Goal: Task Accomplishment & Management: Use online tool/utility

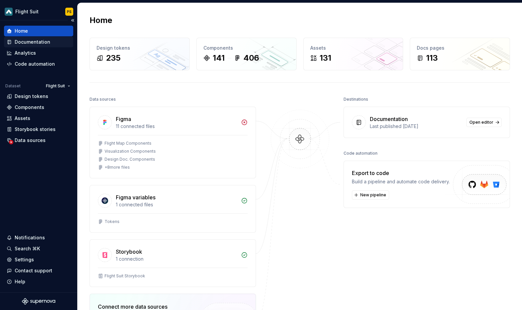
click at [46, 43] on div "Documentation" at bounding box center [33, 42] width 36 height 7
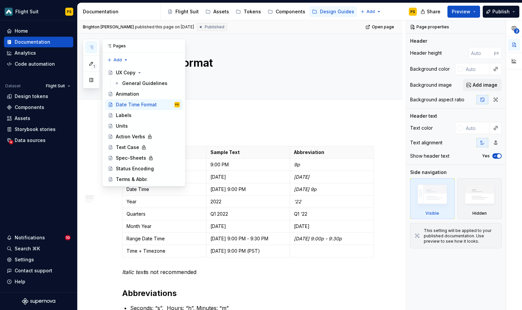
click at [94, 45] on button "button" at bounding box center [91, 47] width 12 height 12
click at [146, 166] on div "Status Encoding" at bounding box center [135, 168] width 38 height 7
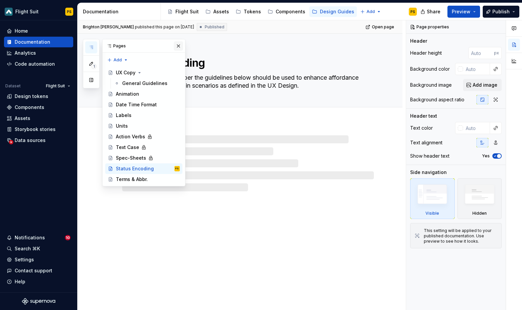
click at [181, 44] on button "button" at bounding box center [178, 45] width 9 height 9
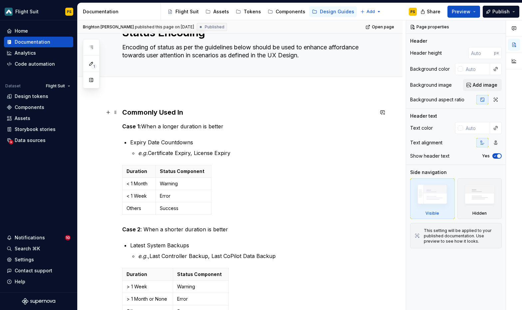
scroll to position [141, 0]
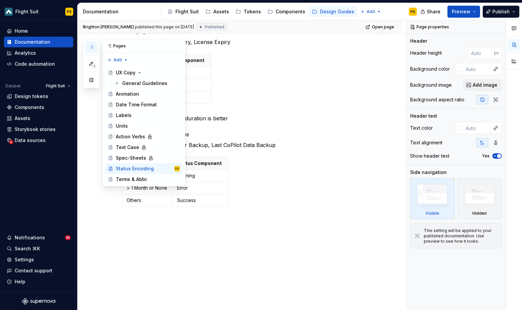
click at [90, 45] on icon "button" at bounding box center [91, 47] width 5 height 5
click at [129, 179] on div "Terms & Abbr." at bounding box center [132, 179] width 32 height 7
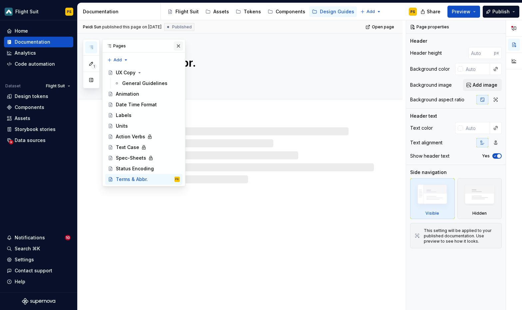
click at [176, 43] on button "button" at bounding box center [178, 45] width 9 height 9
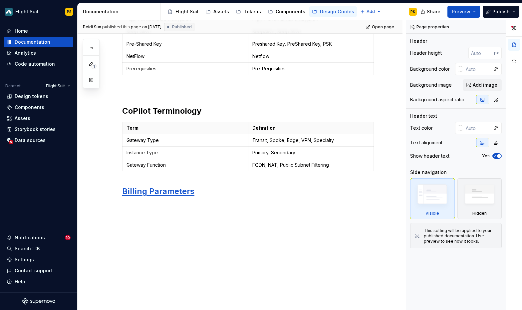
scroll to position [549, 0]
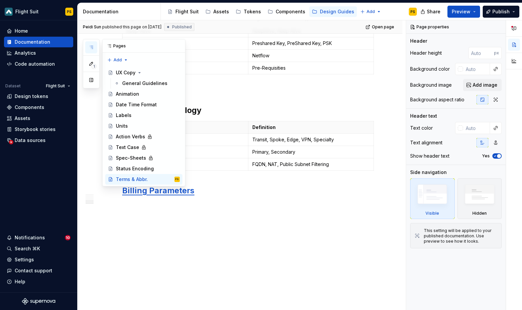
click at [92, 49] on icon "button" at bounding box center [91, 47] width 5 height 5
click at [131, 130] on div "Units" at bounding box center [148, 125] width 64 height 9
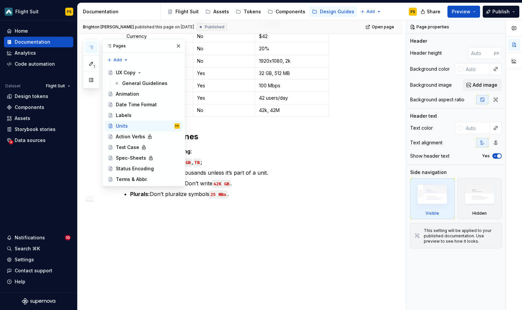
scroll to position [234, 0]
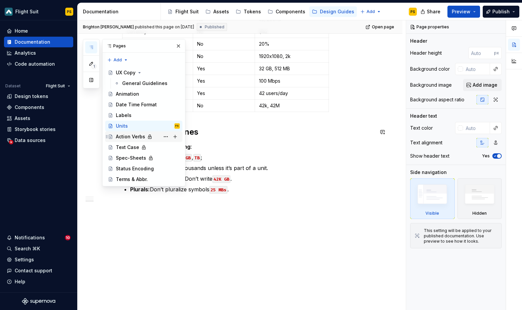
click at [136, 134] on div "Action Verbs" at bounding box center [130, 136] width 29 height 7
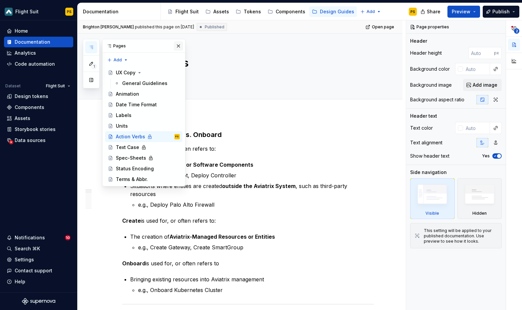
click at [179, 47] on button "button" at bounding box center [178, 45] width 9 height 9
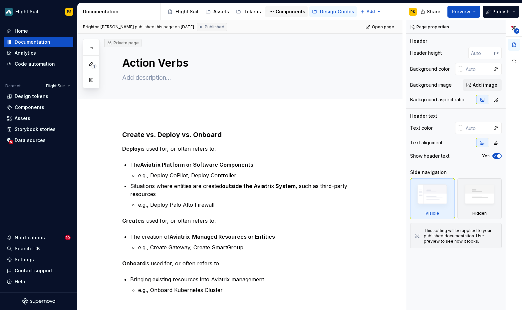
click at [287, 10] on div "Components" at bounding box center [291, 11] width 30 height 7
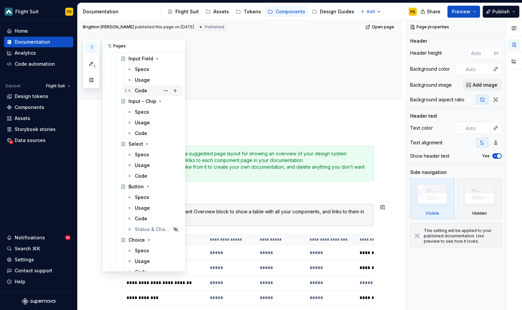
scroll to position [689, 0]
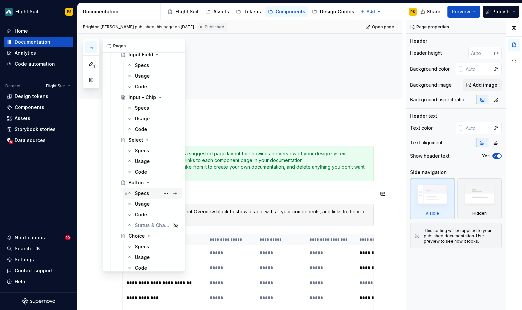
click at [147, 193] on div "Specs" at bounding box center [142, 193] width 14 height 7
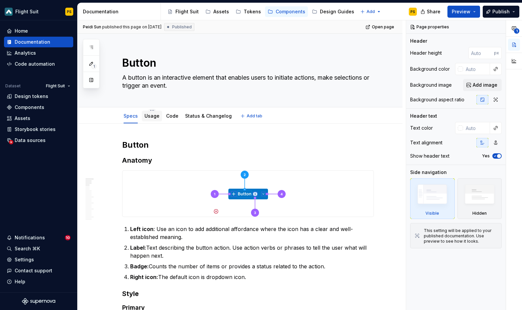
click at [150, 116] on link "Usage" at bounding box center [151, 116] width 15 height 6
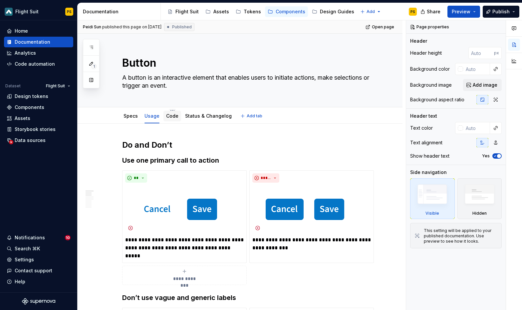
click at [177, 118] on div "Code" at bounding box center [172, 116] width 18 height 11
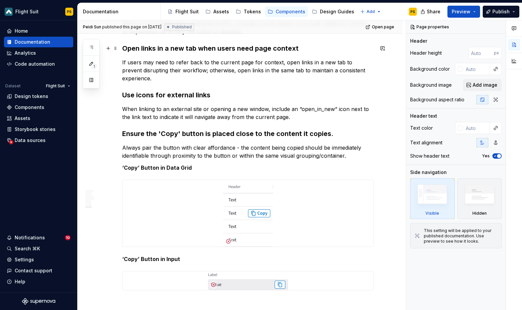
scroll to position [797, 0]
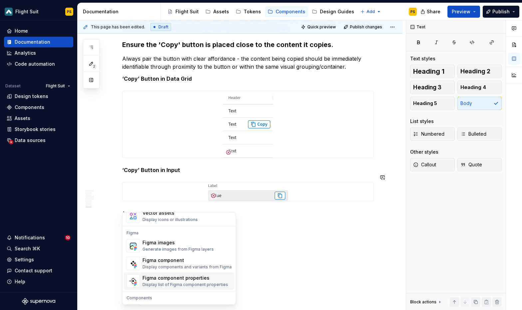
scroll to position [613, 0]
click at [180, 263] on div "Display components and variants from Figma" at bounding box center [186, 265] width 89 height 5
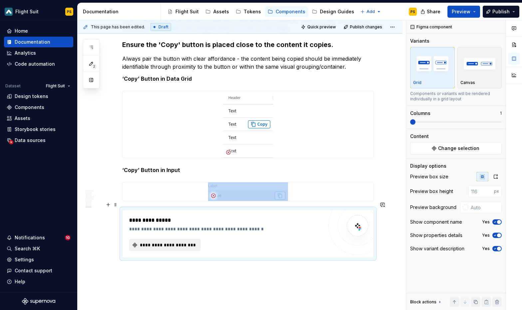
click at [167, 241] on span "**********" at bounding box center [168, 244] width 58 height 7
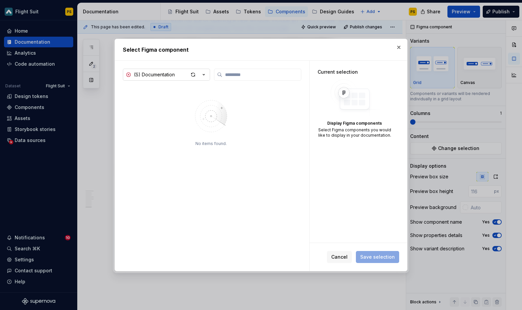
click at [173, 72] on div "(S) Documentation" at bounding box center [154, 74] width 41 height 7
click at [190, 74] on div "Select Figma component (S) Documentation No items found. Current selection Disp…" at bounding box center [261, 155] width 522 height 310
click at [190, 76] on div "button" at bounding box center [192, 74] width 9 height 9
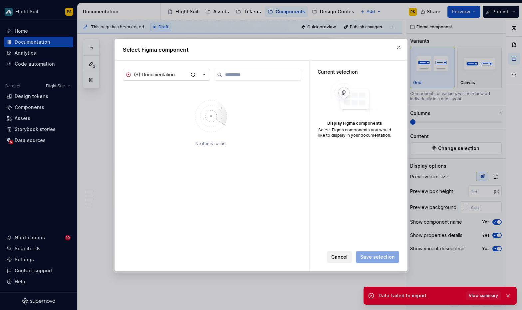
click at [341, 257] on span "Cancel" at bounding box center [339, 256] width 16 height 7
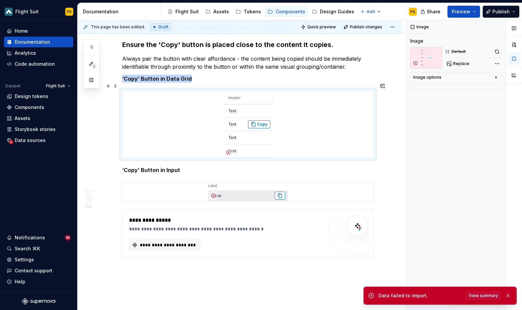
click at [236, 104] on img at bounding box center [248, 124] width 50 height 67
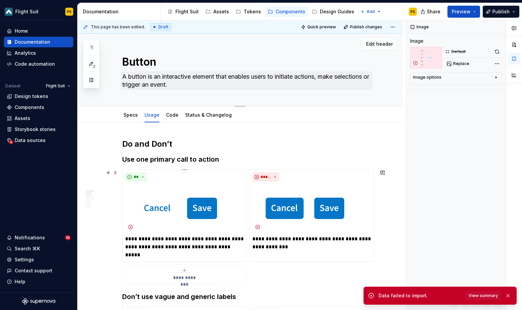
scroll to position [1, 0]
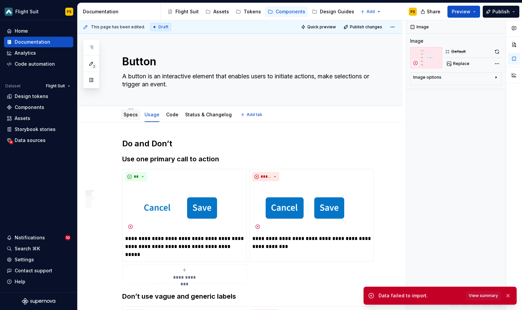
click at [134, 113] on link "Specs" at bounding box center [131, 115] width 14 height 6
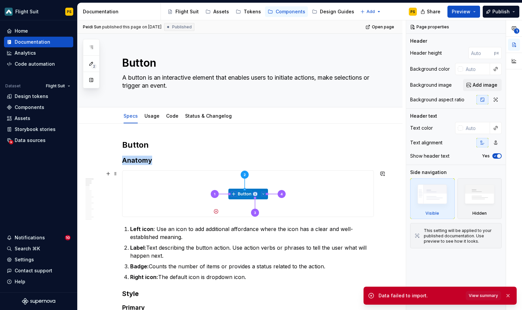
click at [241, 198] on img at bounding box center [248, 193] width 75 height 46
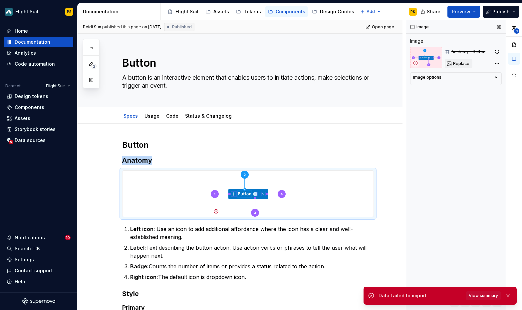
click at [463, 65] on span "Replace" at bounding box center [461, 63] width 16 height 5
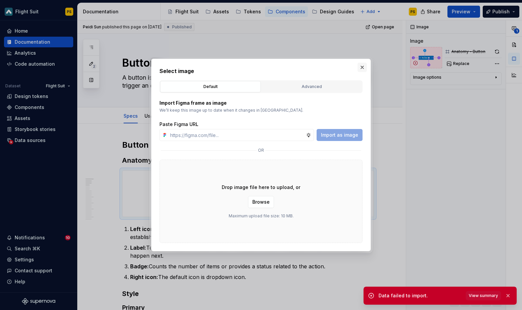
click at [363, 67] on button "button" at bounding box center [362, 67] width 9 height 9
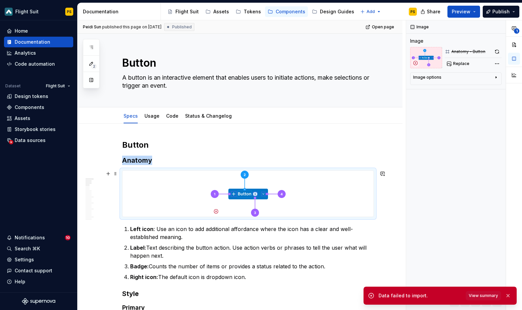
click at [259, 193] on img at bounding box center [248, 193] width 75 height 46
click at [497, 53] on button "button" at bounding box center [496, 51] width 9 height 9
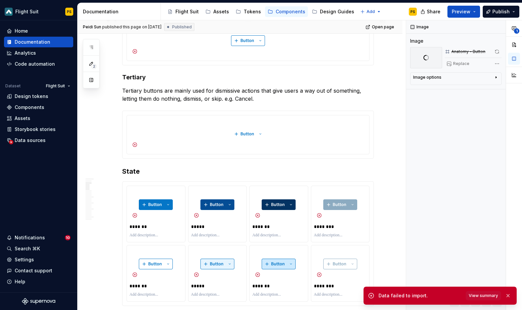
scroll to position [502, 0]
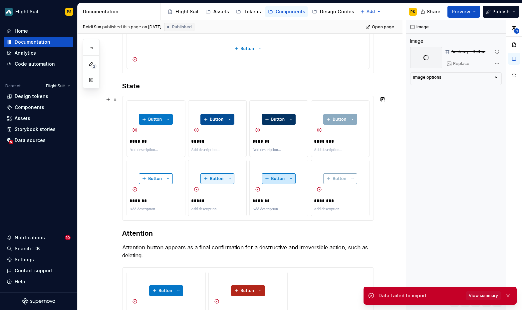
click at [179, 97] on div "******* ***** ******* ******** ******* ***** ******* ********" at bounding box center [248, 158] width 251 height 124
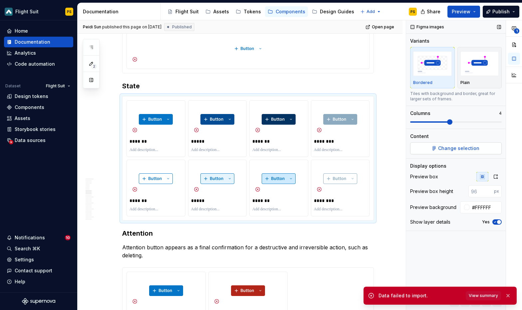
click at [460, 147] on span "Change selection" at bounding box center [458, 148] width 41 height 7
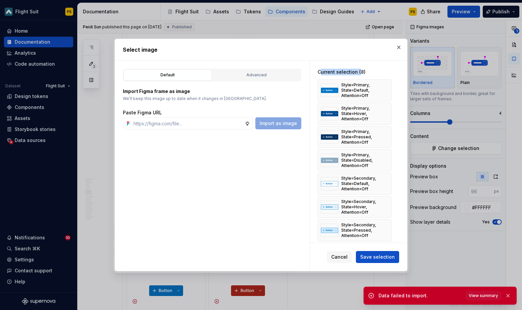
drag, startPoint x: 321, startPoint y: 73, endPoint x: 359, endPoint y: 70, distance: 37.7
click at [359, 70] on div "Current selection (8)" at bounding box center [355, 72] width 74 height 7
click at [358, 73] on div "Current selection (8)" at bounding box center [355, 72] width 74 height 7
drag, startPoint x: 361, startPoint y: 72, endPoint x: 321, endPoint y: 71, distance: 39.6
click at [321, 71] on div "Current selection (8)" at bounding box center [355, 72] width 74 height 7
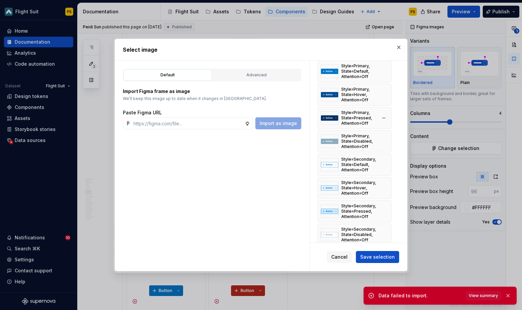
scroll to position [30, 0]
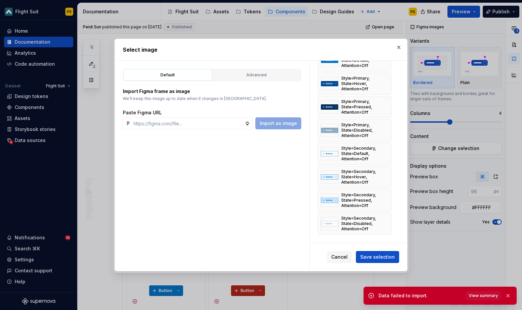
click at [343, 256] on span "Cancel" at bounding box center [339, 256] width 16 height 7
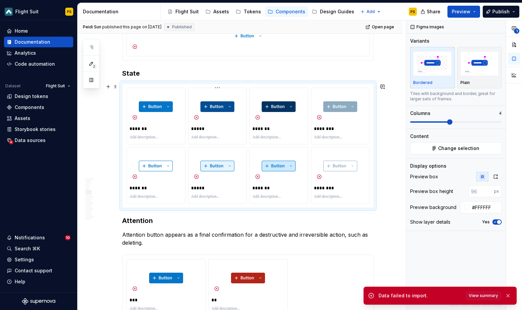
scroll to position [515, 0]
click at [365, 83] on div "******* ***** ******* ******** ******* ***** ******* ********" at bounding box center [248, 145] width 252 height 125
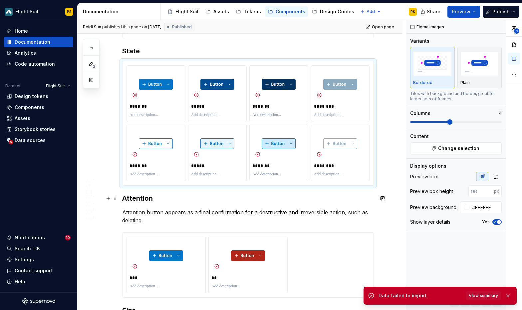
scroll to position [536, 0]
click at [185, 61] on div "******* ***** ******* ******** ******* ***** ******* ********" at bounding box center [248, 123] width 252 height 125
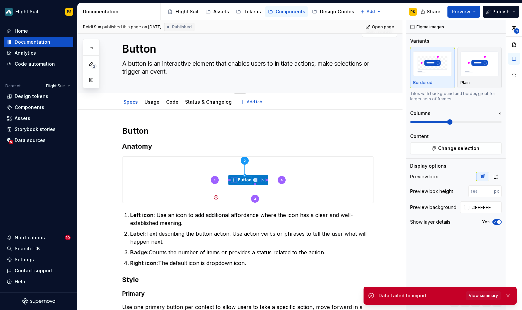
scroll to position [0, 0]
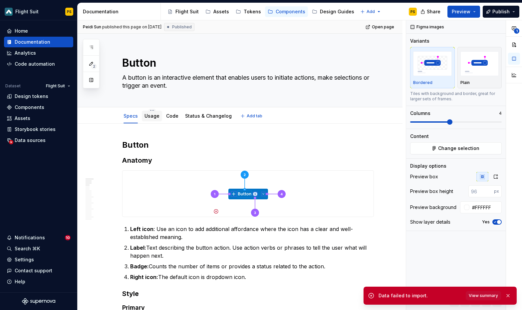
click at [148, 119] on div "Usage" at bounding box center [151, 116] width 15 height 7
click at [145, 117] on link "Usage" at bounding box center [151, 116] width 15 height 6
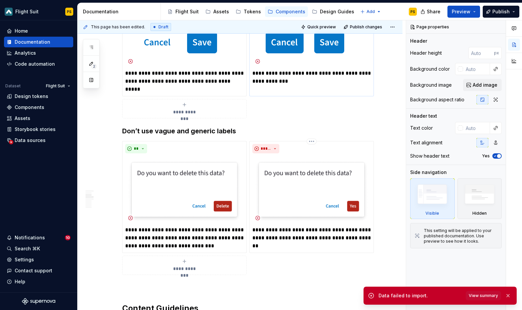
scroll to position [167, 0]
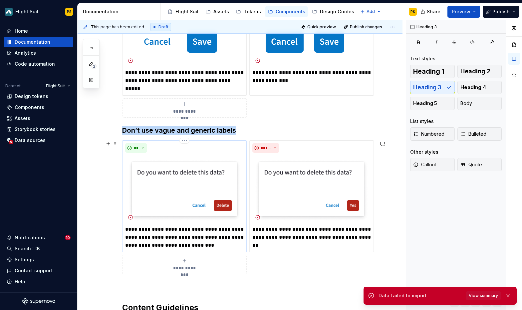
click at [156, 179] on img at bounding box center [184, 188] width 119 height 67
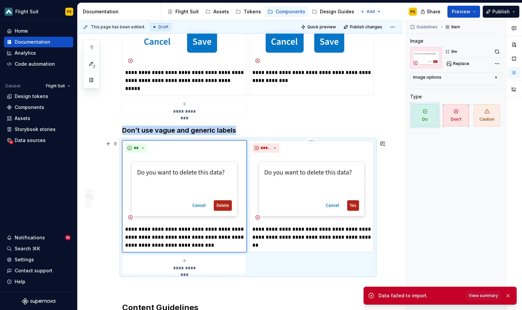
click at [272, 184] on img at bounding box center [311, 188] width 119 height 67
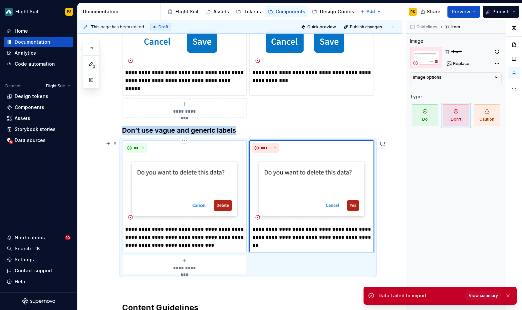
click at [191, 189] on img at bounding box center [184, 188] width 119 height 67
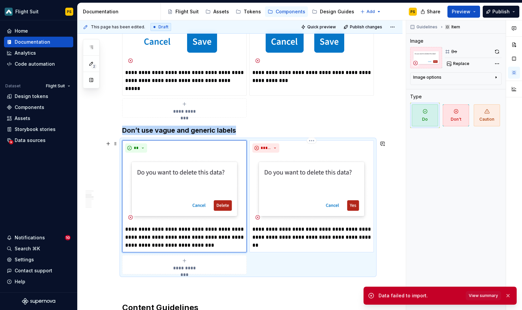
click at [283, 180] on img at bounding box center [311, 188] width 119 height 67
click at [189, 185] on img at bounding box center [184, 188] width 119 height 67
click at [313, 188] on img at bounding box center [311, 188] width 119 height 67
click at [196, 192] on img at bounding box center [184, 188] width 119 height 67
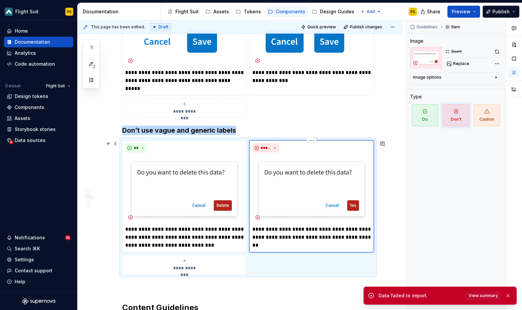
click at [277, 193] on img at bounding box center [311, 188] width 119 height 67
click at [210, 195] on img at bounding box center [184, 188] width 119 height 67
click at [289, 189] on img at bounding box center [311, 188] width 119 height 67
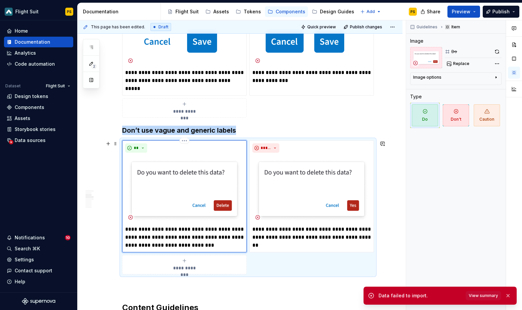
click at [191, 189] on img at bounding box center [184, 188] width 119 height 67
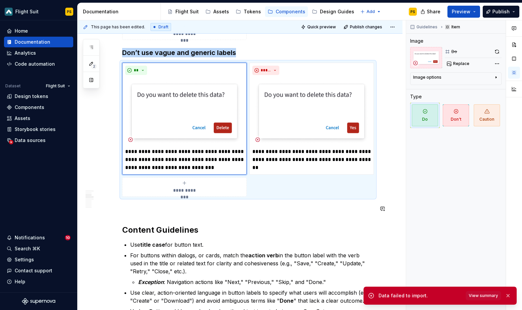
scroll to position [202, 0]
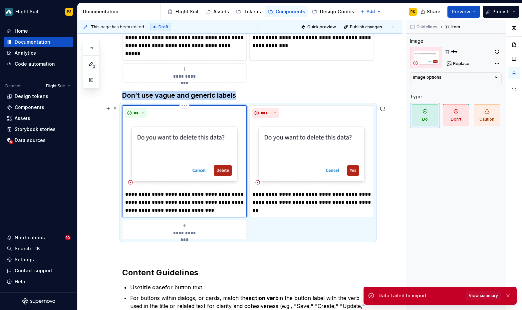
click at [175, 203] on p "**********" at bounding box center [184, 202] width 119 height 24
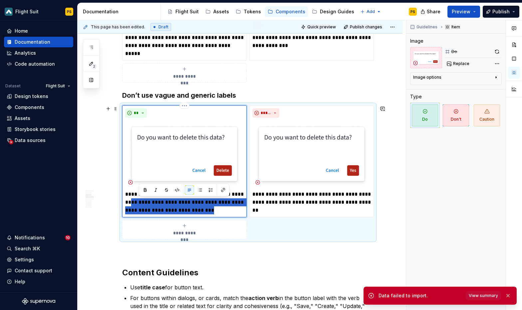
drag, startPoint x: 201, startPoint y: 212, endPoint x: 133, endPoint y: 204, distance: 68.6
click at [133, 204] on p "**********" at bounding box center [184, 202] width 119 height 24
click at [168, 207] on p "**********" at bounding box center [184, 202] width 119 height 24
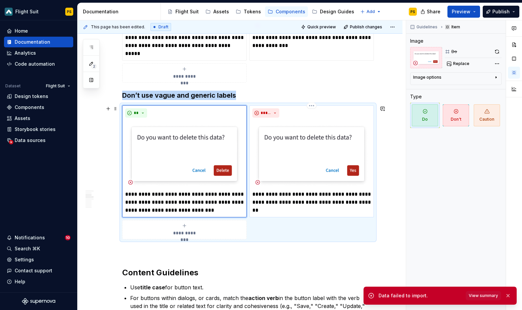
click at [333, 170] on img at bounding box center [311, 153] width 119 height 67
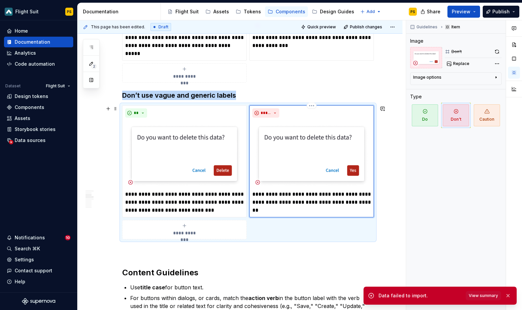
click at [339, 162] on img at bounding box center [311, 153] width 119 height 67
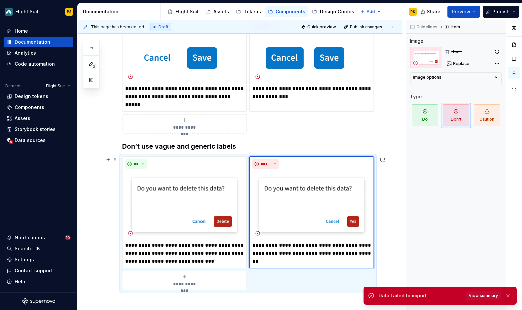
scroll to position [0, 0]
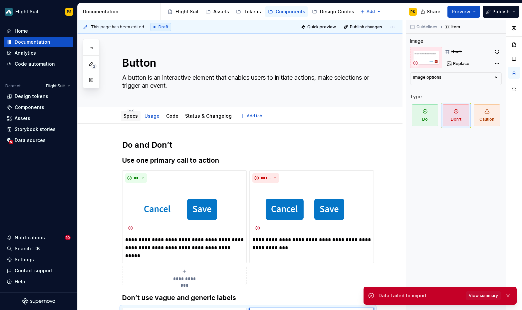
click at [131, 116] on link "Specs" at bounding box center [131, 116] width 14 height 6
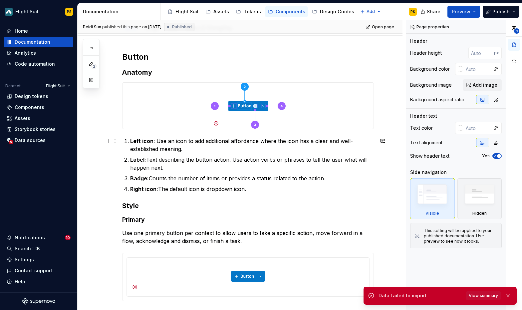
scroll to position [90, 0]
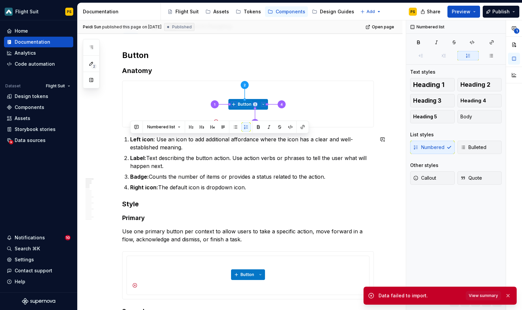
drag, startPoint x: 250, startPoint y: 189, endPoint x: 134, endPoint y: 134, distance: 128.7
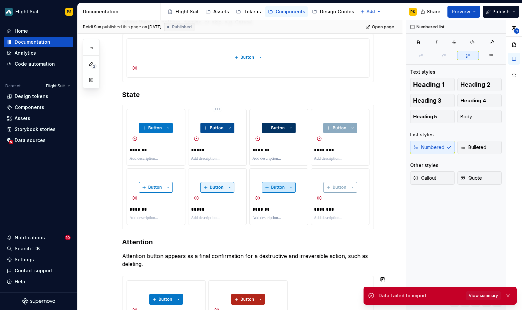
scroll to position [450, 0]
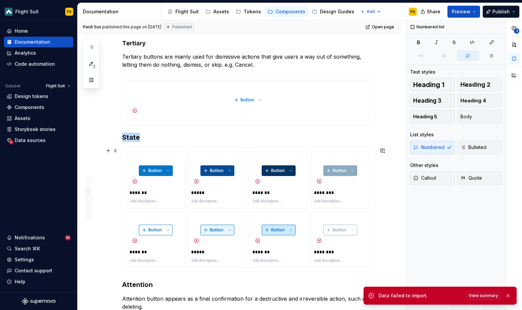
click at [135, 148] on div "******* ***** ******* ******** ******* ***** ******* ********" at bounding box center [248, 209] width 251 height 124
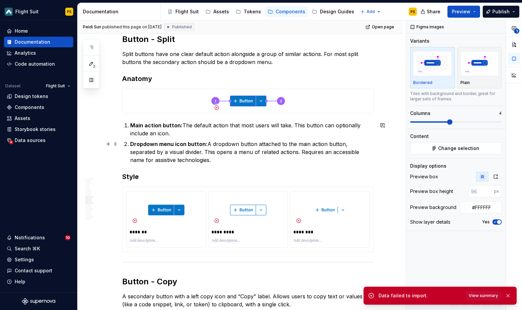
scroll to position [922, 0]
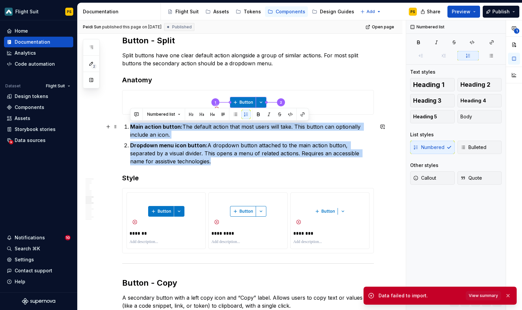
drag, startPoint x: 190, startPoint y: 161, endPoint x: 128, endPoint y: 127, distance: 71.7
click at [130, 127] on ol "Main action button: The default action that most users will take. This button c…" at bounding box center [252, 144] width 244 height 43
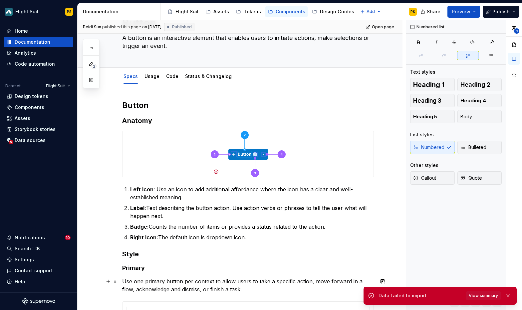
scroll to position [48, 0]
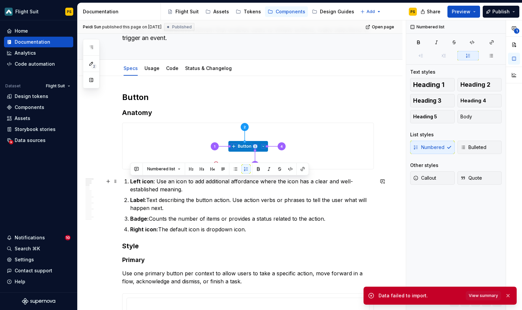
drag, startPoint x: 253, startPoint y: 227, endPoint x: 118, endPoint y: 181, distance: 142.1
click at [218, 204] on p "Label: Text describing the button action. Use action verbs or phrases to tell t…" at bounding box center [252, 204] width 244 height 16
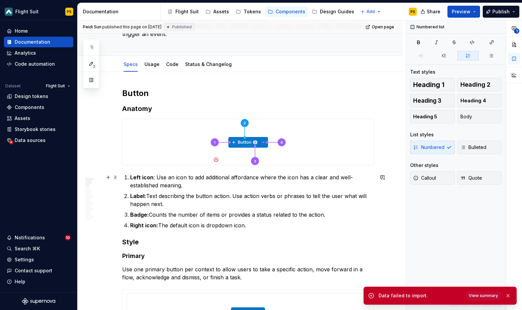
scroll to position [0, 0]
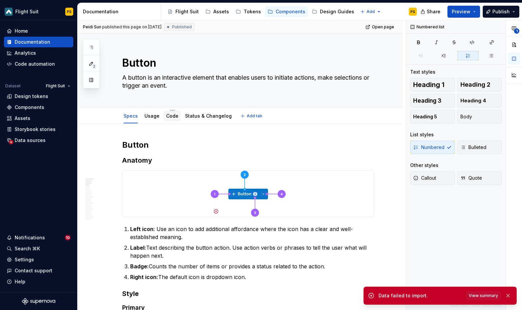
click at [171, 120] on div "Code" at bounding box center [172, 116] width 12 height 8
click at [173, 117] on link "Code" at bounding box center [172, 116] width 12 height 6
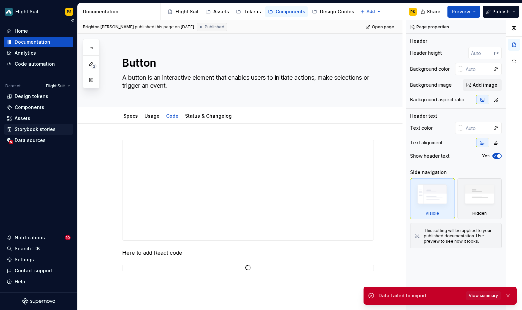
click at [53, 129] on div "Storybook stories" at bounding box center [35, 129] width 41 height 7
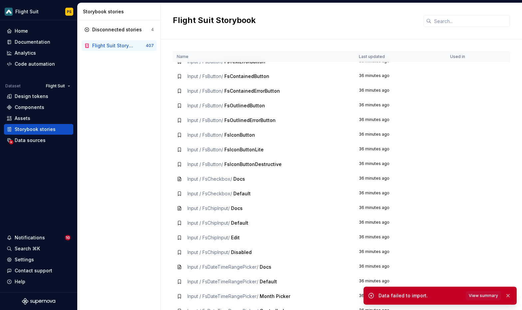
scroll to position [610, 0]
click at [510, 295] on button "button" at bounding box center [508, 295] width 9 height 9
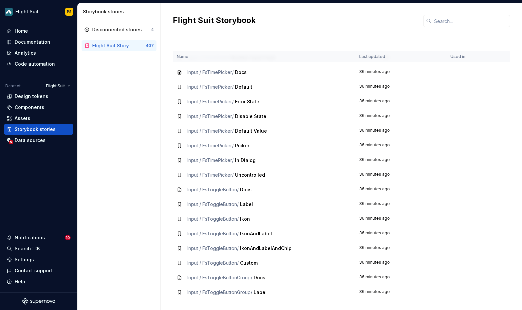
scroll to position [1497, 0]
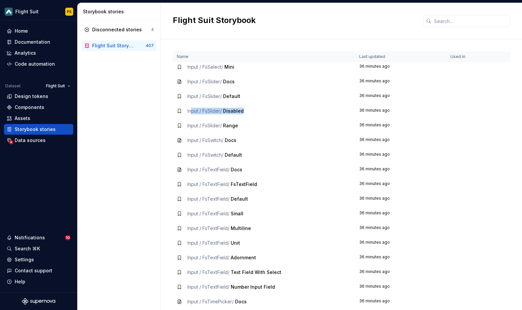
drag, startPoint x: 190, startPoint y: 113, endPoint x: 227, endPoint y: 117, distance: 37.2
click at [227, 117] on td "Input / FsSlider / Disabled" at bounding box center [264, 111] width 182 height 15
click at [223, 114] on td "Input / FsSlider / Disabled" at bounding box center [264, 111] width 182 height 15
drag, startPoint x: 222, startPoint y: 113, endPoint x: 193, endPoint y: 113, distance: 29.6
click at [193, 113] on span "Input / FsSlider /" at bounding box center [204, 111] width 34 height 6
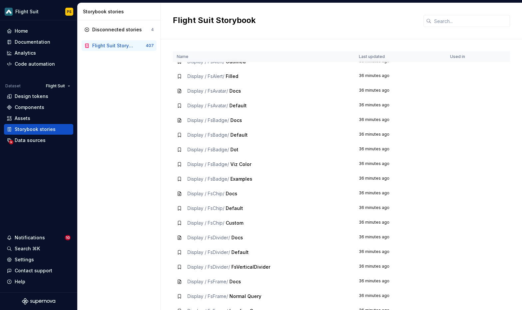
scroll to position [2291, 0]
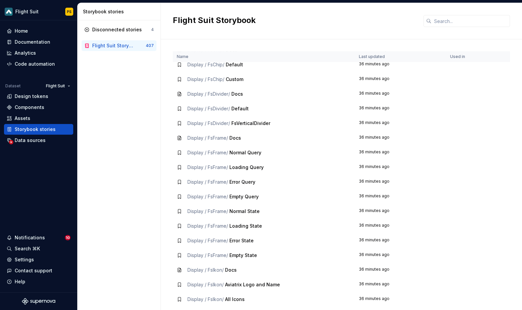
drag, startPoint x: 224, startPoint y: 175, endPoint x: 231, endPoint y: 175, distance: 6.7
click at [231, 175] on td "Display / FsFrame / Error Query" at bounding box center [264, 181] width 182 height 15
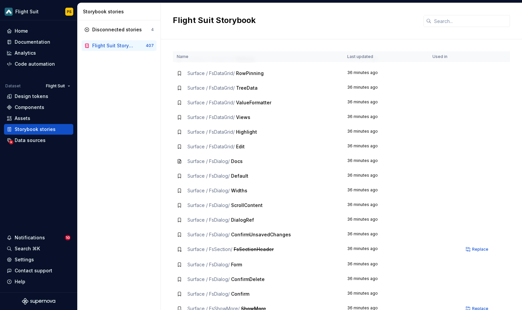
scroll to position [4381, 0]
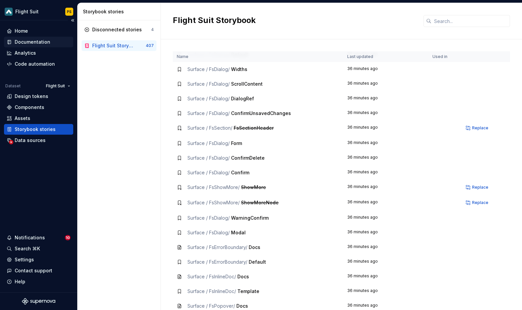
click at [43, 43] on div "Documentation" at bounding box center [33, 42] width 36 height 7
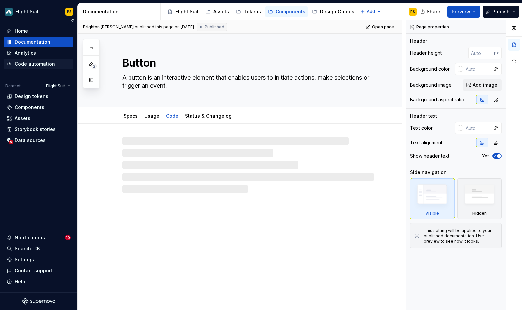
click at [34, 63] on div "Code automation" at bounding box center [35, 64] width 40 height 7
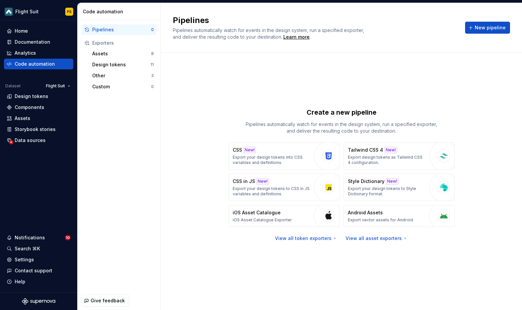
click at [401, 94] on div "Create a new pipeline Pipelines automatically watch for events in the design sy…" at bounding box center [341, 175] width 337 height 220
click at [124, 52] on div "Assets" at bounding box center [121, 53] width 59 height 7
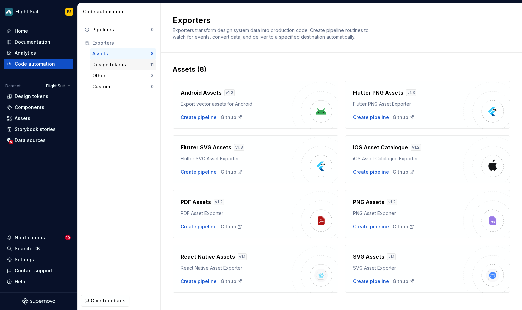
click at [125, 63] on div "Design tokens" at bounding box center [121, 64] width 58 height 7
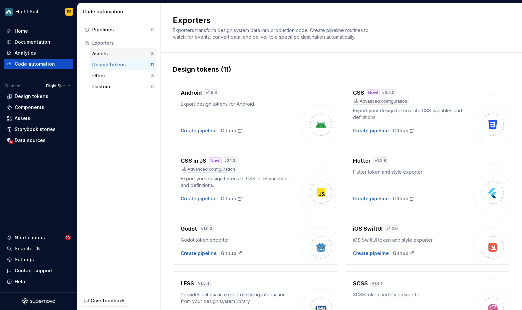
click at [130, 52] on div "Assets" at bounding box center [121, 53] width 59 height 7
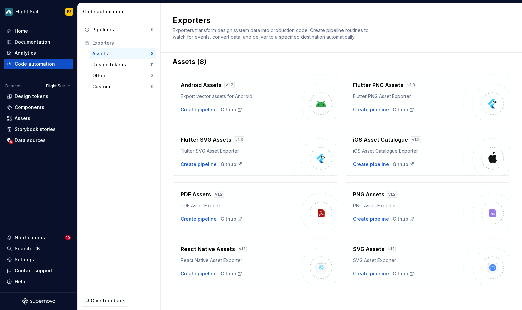
scroll to position [8, 0]
click at [97, 68] on div "Design tokens 11" at bounding box center [123, 64] width 67 height 11
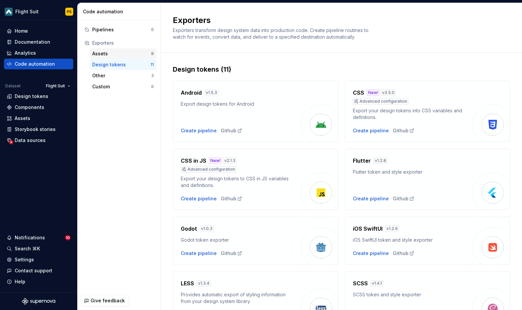
click at [113, 57] on div "Assets 8" at bounding box center [123, 53] width 67 height 11
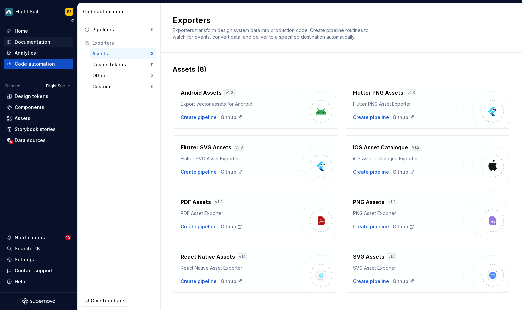
click at [31, 42] on div "Documentation" at bounding box center [33, 42] width 36 height 7
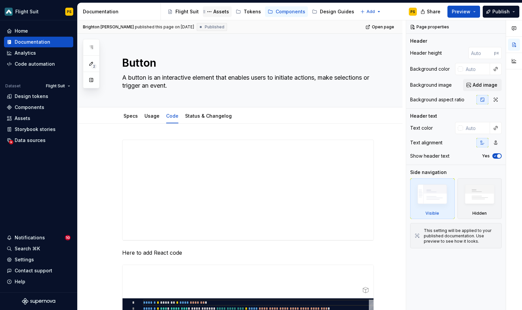
click at [220, 13] on div "Assets" at bounding box center [221, 11] width 16 height 7
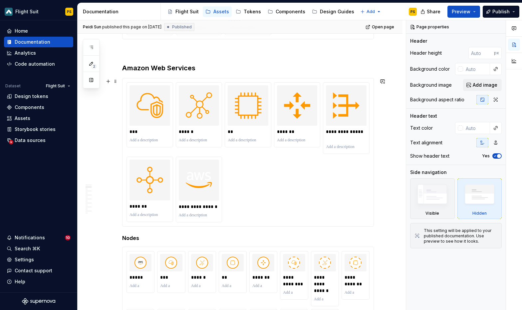
scroll to position [168, 0]
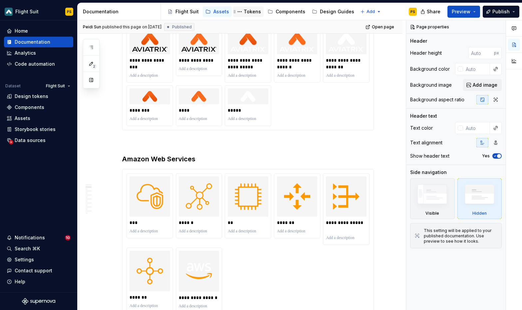
click at [249, 13] on div "Tokens" at bounding box center [252, 11] width 17 height 7
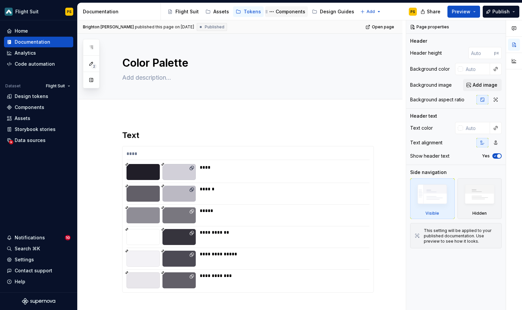
click at [284, 12] on div "Components" at bounding box center [291, 11] width 30 height 7
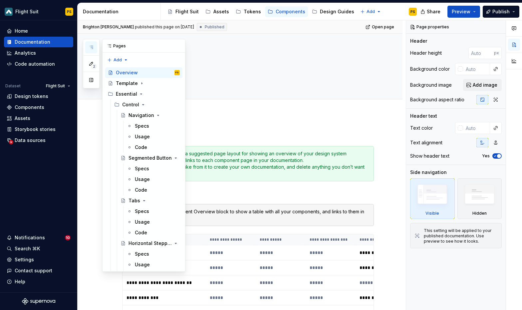
click at [92, 45] on icon "button" at bounding box center [91, 47] width 5 height 5
click at [141, 94] on icon "Page tree" at bounding box center [141, 93] width 5 height 5
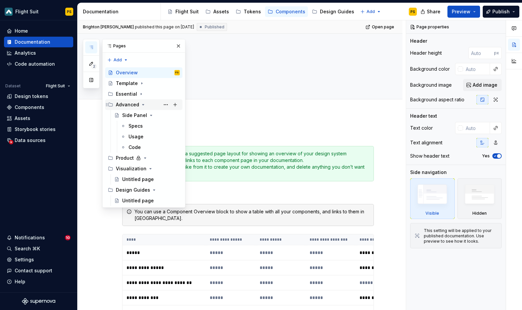
click at [143, 104] on icon "Page tree" at bounding box center [143, 104] width 2 height 1
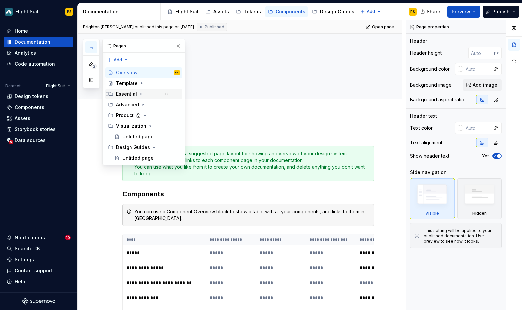
click at [141, 93] on icon "Page tree" at bounding box center [141, 94] width 1 height 2
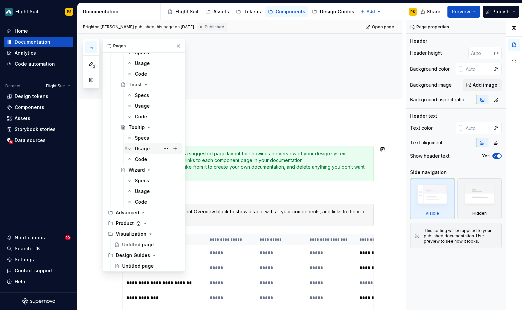
scroll to position [1193, 0]
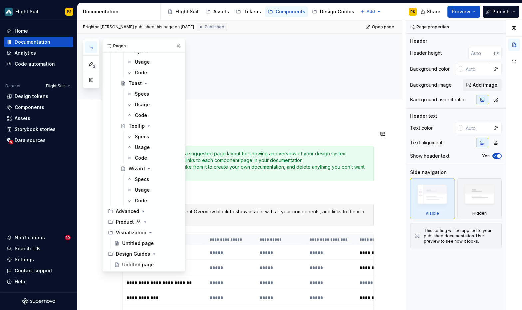
click at [178, 46] on button "button" at bounding box center [178, 45] width 9 height 9
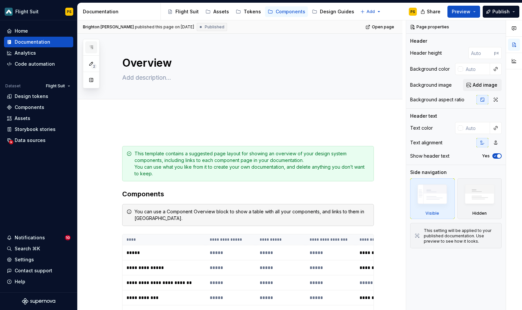
click at [97, 43] on button "button" at bounding box center [91, 47] width 12 height 12
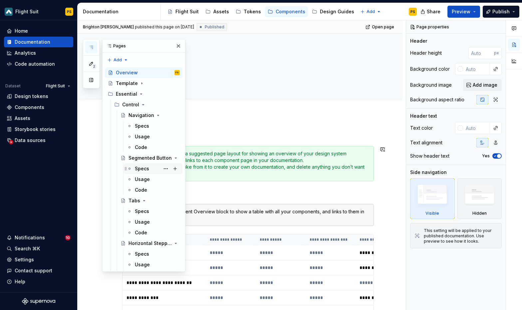
scroll to position [1, 0]
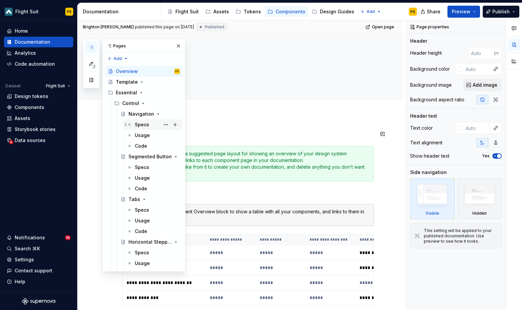
click at [146, 121] on div "Specs" at bounding box center [142, 124] width 14 height 7
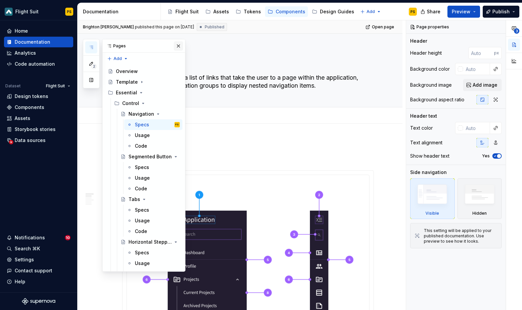
click at [177, 49] on button "button" at bounding box center [178, 45] width 9 height 9
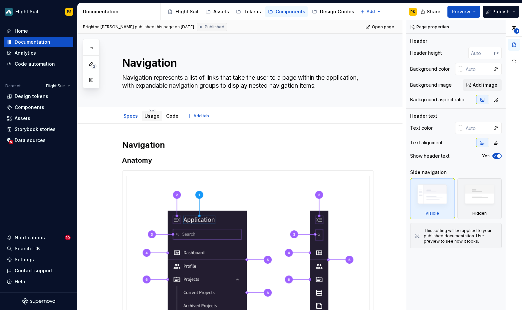
click at [152, 117] on link "Usage" at bounding box center [151, 116] width 15 height 6
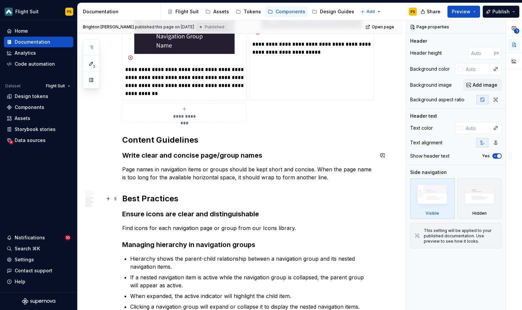
scroll to position [368, 0]
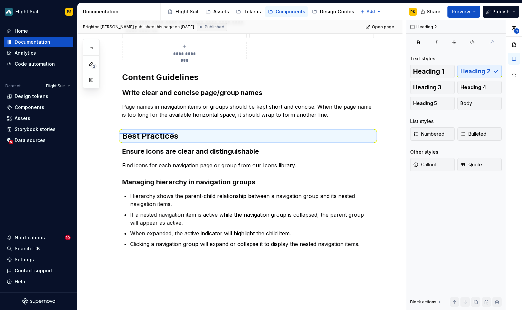
drag, startPoint x: 120, startPoint y: 133, endPoint x: 174, endPoint y: 134, distance: 54.9
click at [174, 134] on div "**********" at bounding box center [242, 165] width 328 height 290
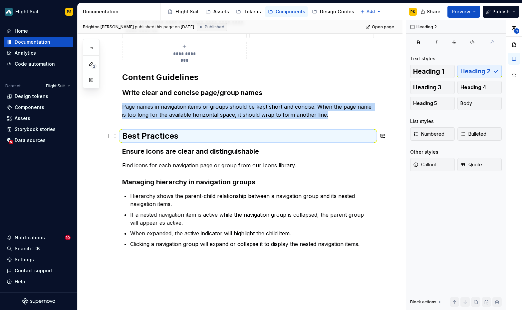
click at [180, 137] on h2 "Best Practices" at bounding box center [248, 136] width 252 height 11
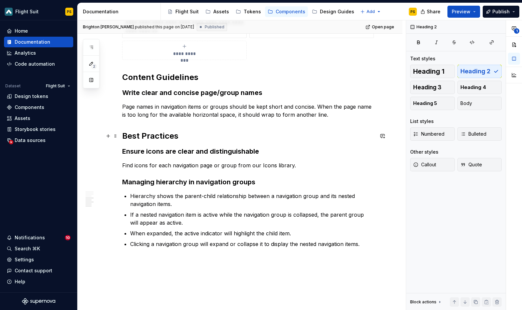
click at [179, 137] on h2 "Best Practices" at bounding box center [248, 136] width 252 height 11
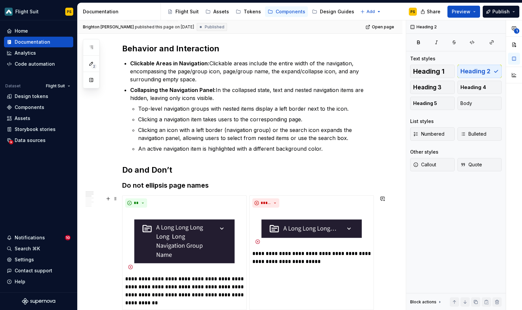
scroll to position [0, 0]
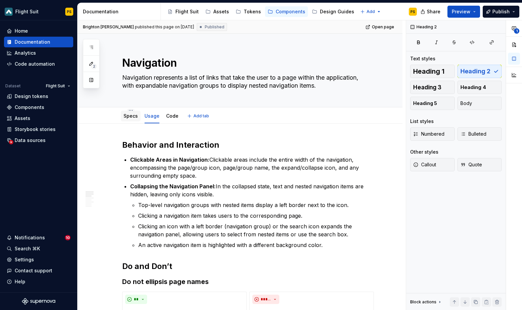
click at [132, 115] on link "Specs" at bounding box center [131, 116] width 14 height 6
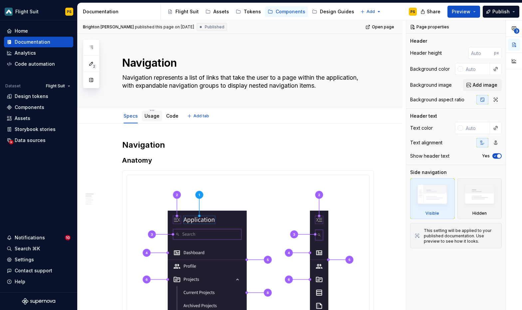
click at [151, 120] on div "Usage" at bounding box center [151, 116] width 15 height 8
click at [154, 119] on div "Usage" at bounding box center [151, 116] width 15 height 7
click at [152, 113] on link "Usage" at bounding box center [151, 116] width 15 height 6
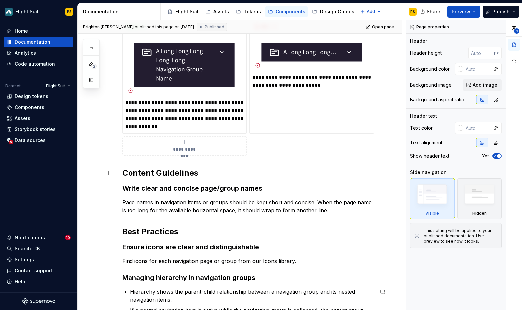
scroll to position [18, 0]
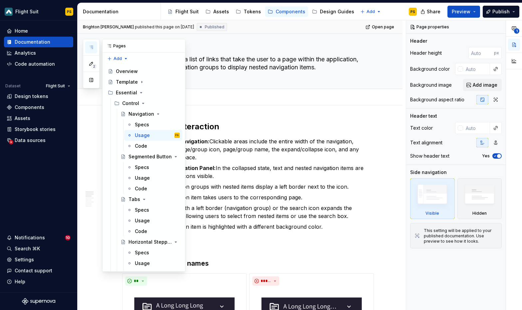
click at [93, 47] on icon "button" at bounding box center [91, 47] width 3 height 3
click at [142, 180] on div "Usage" at bounding box center [142, 177] width 15 height 7
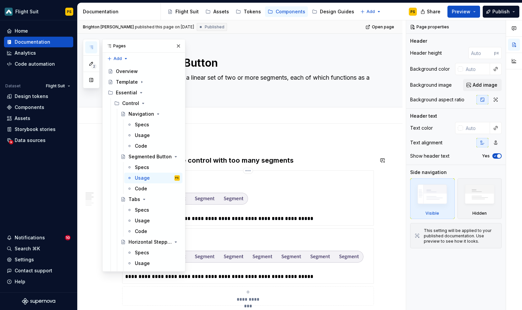
scroll to position [127, 0]
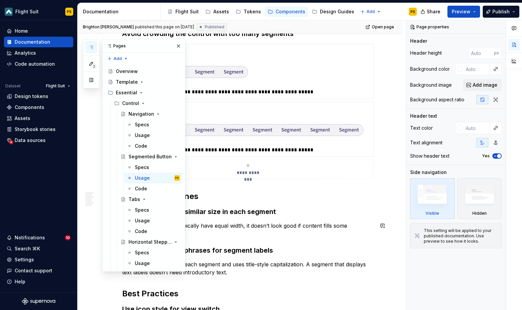
click at [358, 235] on p "Because all segments typically have equal width, it doesn’t look good if conten…" at bounding box center [248, 229] width 252 height 16
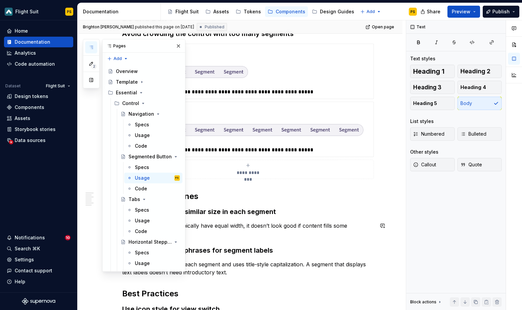
click at [328, 220] on div "**********" at bounding box center [248, 191] width 252 height 357
click at [174, 45] on button "button" at bounding box center [178, 45] width 9 height 9
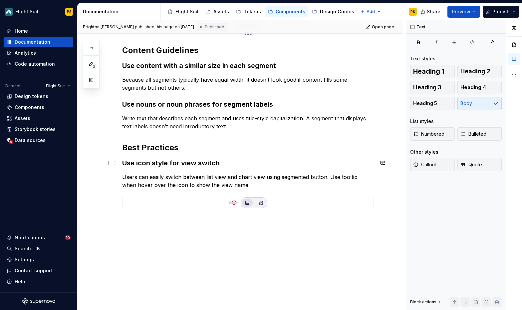
scroll to position [287, 0]
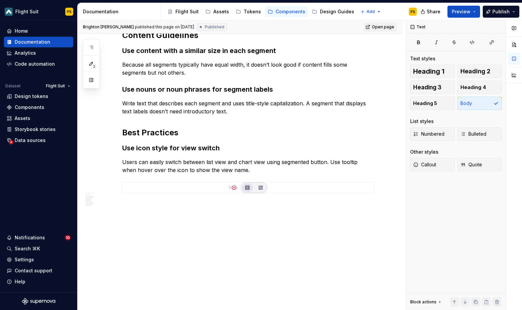
click at [386, 25] on span "Open page" at bounding box center [383, 26] width 22 height 5
click at [500, 13] on span "Publish" at bounding box center [500, 11] width 17 height 7
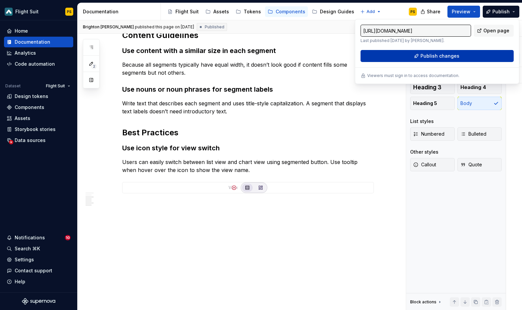
click at [467, 56] on button "Publish changes" at bounding box center [437, 56] width 153 height 12
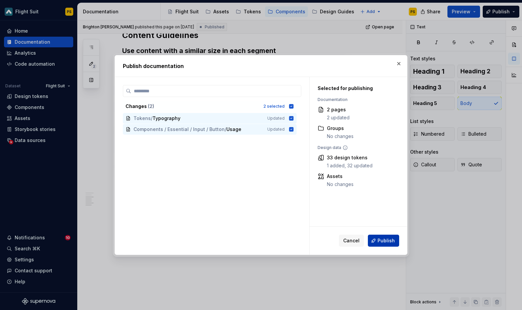
click at [394, 239] on span "Publish" at bounding box center [386, 240] width 17 height 7
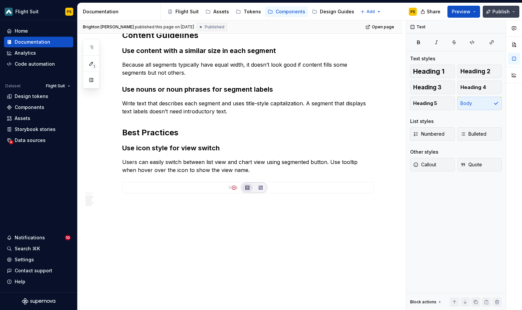
click at [514, 13] on button "Publish" at bounding box center [501, 12] width 37 height 12
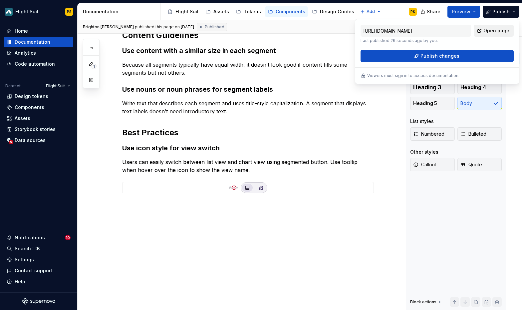
click at [498, 32] on span "Open page" at bounding box center [496, 30] width 26 height 7
click at [467, 260] on div "Text Text styles Heading 1 Heading 2 Heading 3 Heading 4 Heading 5 Body List st…" at bounding box center [456, 165] width 100 height 290
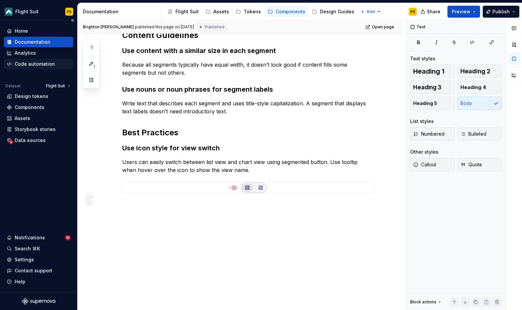
click at [52, 65] on div "Code automation" at bounding box center [35, 64] width 40 height 7
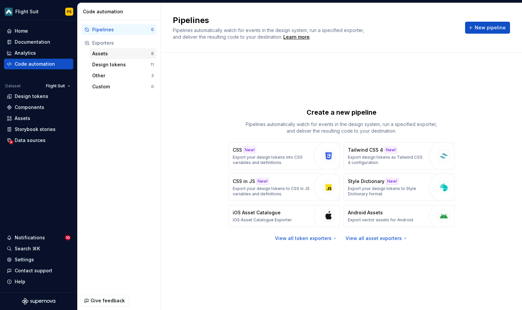
click at [120, 53] on div "Assets" at bounding box center [121, 53] width 59 height 7
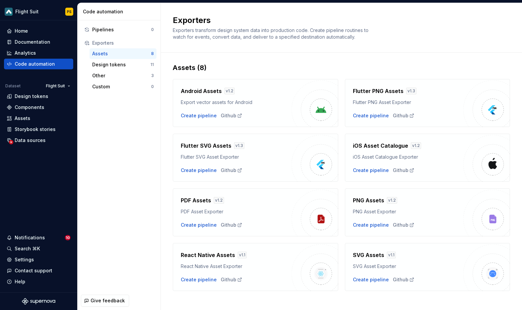
scroll to position [8, 0]
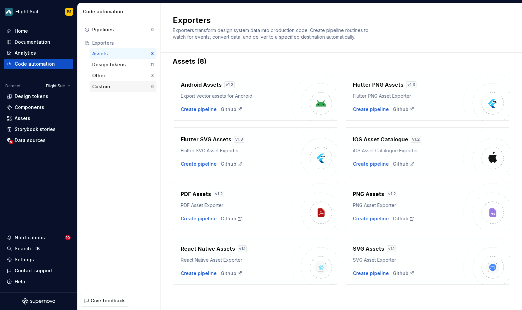
click at [111, 91] on div "Custom 0" at bounding box center [123, 86] width 67 height 11
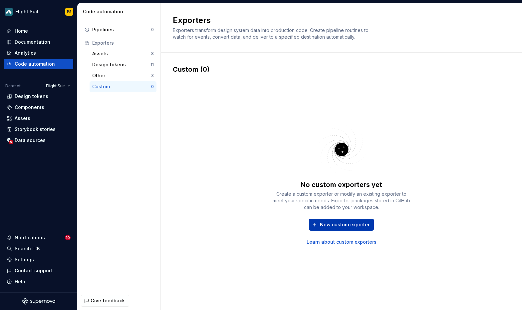
click at [353, 228] on button "New custom exporter" at bounding box center [341, 224] width 65 height 12
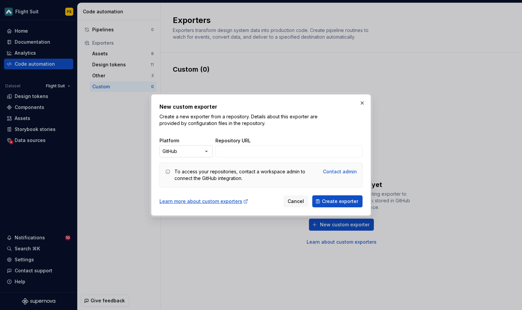
click at [195, 150] on div "New custom exporter Create a new exporter from a repository. Details about this…" at bounding box center [261, 155] width 522 height 310
click at [285, 127] on div "New custom exporter Create a new exporter from a repository. Details about this…" at bounding box center [261, 155] width 522 height 310
click at [362, 103] on button "button" at bounding box center [362, 102] width 9 height 9
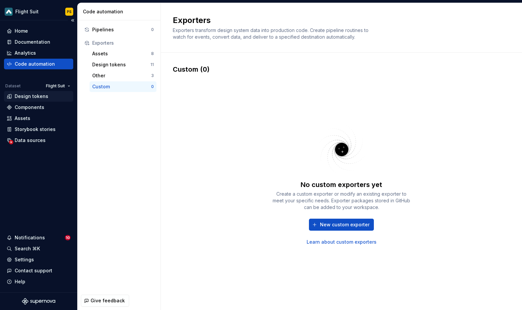
click at [43, 95] on div "Design tokens" at bounding box center [32, 96] width 34 height 7
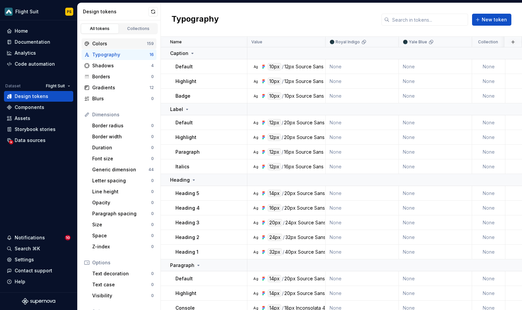
click at [106, 41] on div "Colors" at bounding box center [119, 43] width 55 height 7
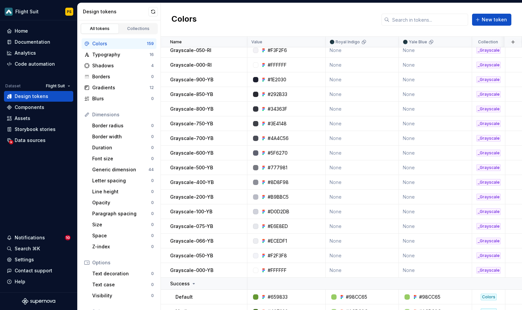
scroll to position [183, 0]
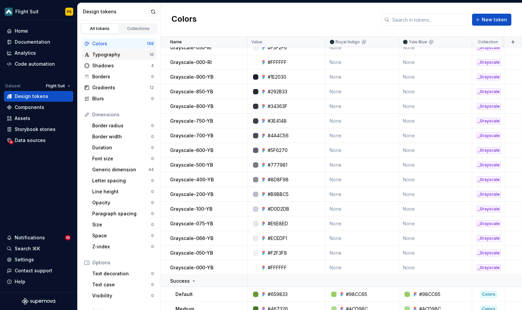
click at [106, 54] on div "Typography" at bounding box center [120, 54] width 57 height 7
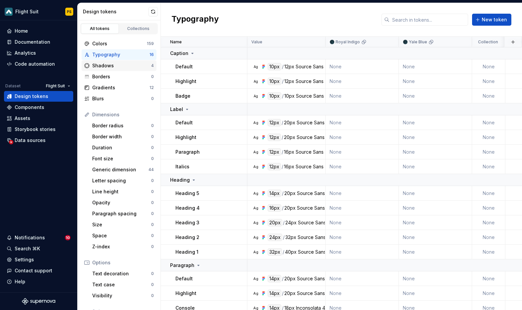
click at [110, 67] on div "Shadows" at bounding box center [121, 65] width 59 height 7
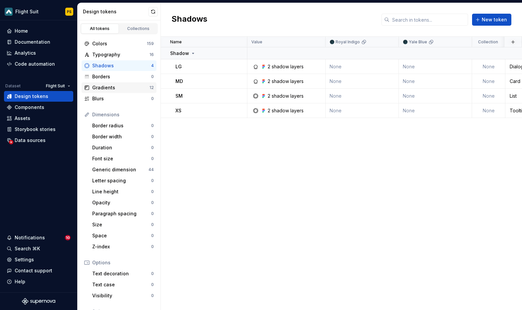
click at [119, 87] on div "Gradients" at bounding box center [120, 87] width 57 height 7
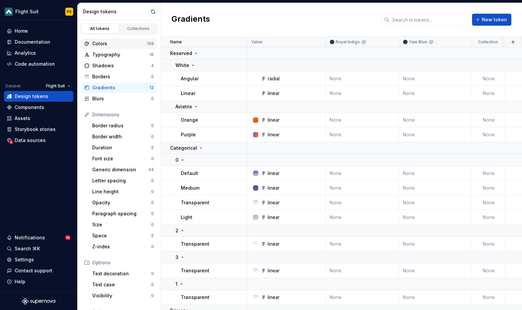
click at [125, 44] on div "Colors" at bounding box center [119, 43] width 55 height 7
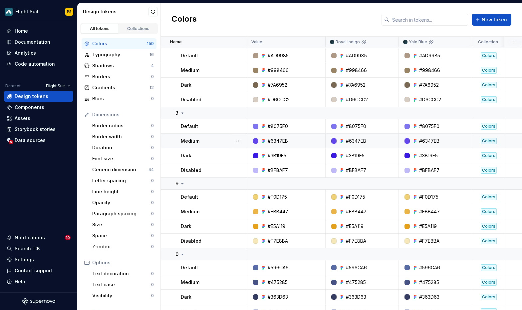
scroll to position [1209, 0]
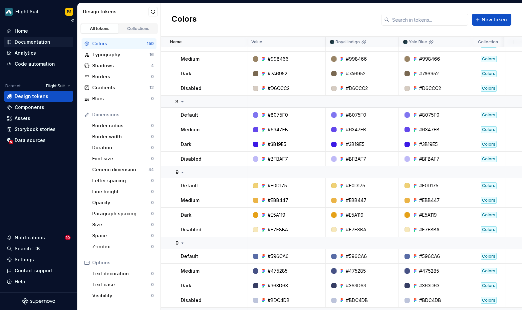
click at [58, 44] on div "Documentation" at bounding box center [39, 42] width 64 height 7
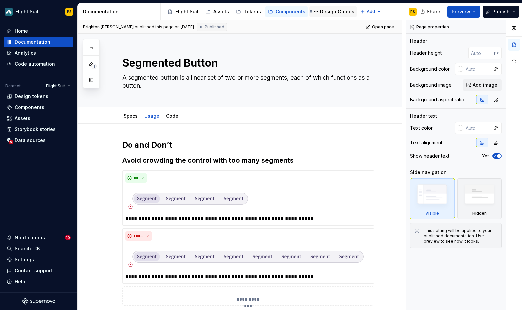
click at [320, 13] on div "Design Guides" at bounding box center [337, 11] width 34 height 7
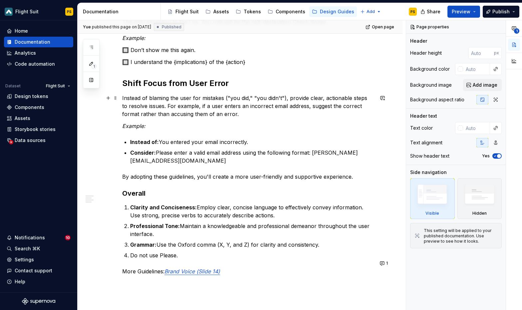
scroll to position [266, 0]
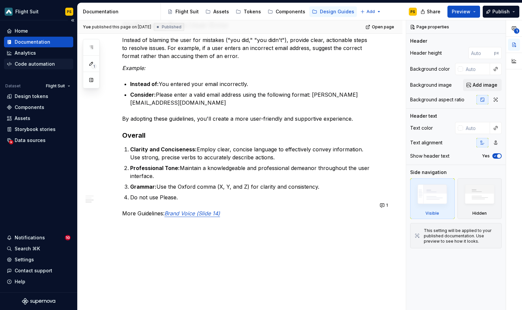
click at [54, 64] on div "Code automation" at bounding box center [39, 64] width 64 height 7
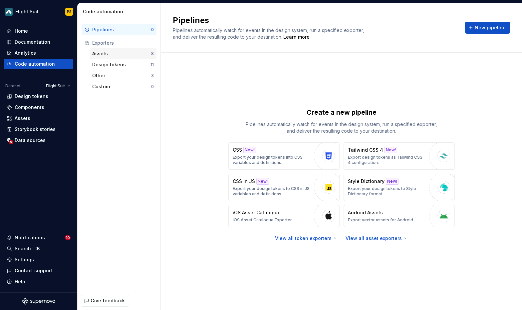
click at [126, 52] on div "Assets" at bounding box center [121, 53] width 59 height 7
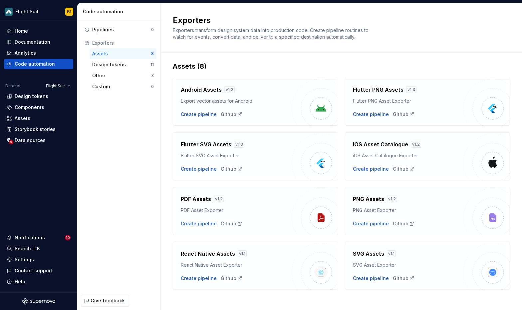
scroll to position [8, 0]
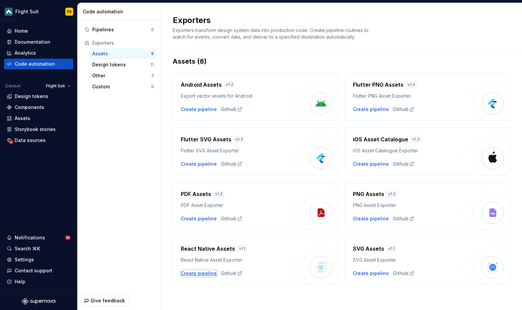
click at [203, 273] on div "Create pipeline" at bounding box center [199, 273] width 36 height 7
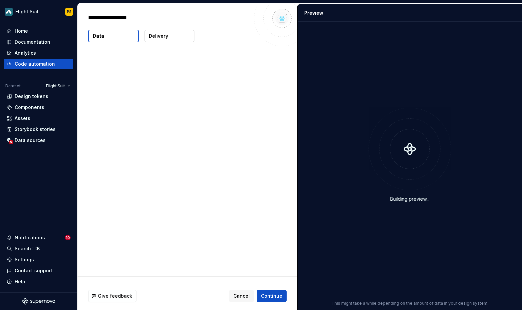
type textarea "*"
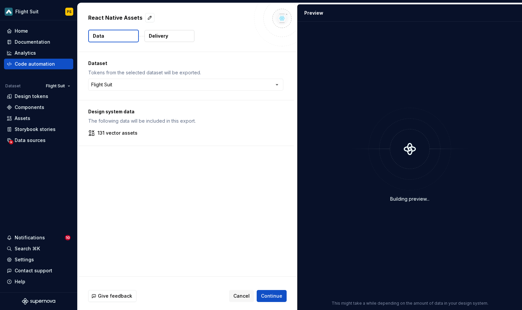
click at [110, 36] on button "Data" at bounding box center [113, 36] width 51 height 13
click at [168, 35] on button "Delivery" at bounding box center [169, 36] width 50 height 12
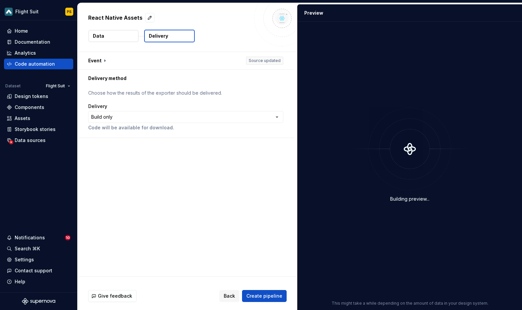
click at [125, 39] on button "Data" at bounding box center [114, 36] width 50 height 12
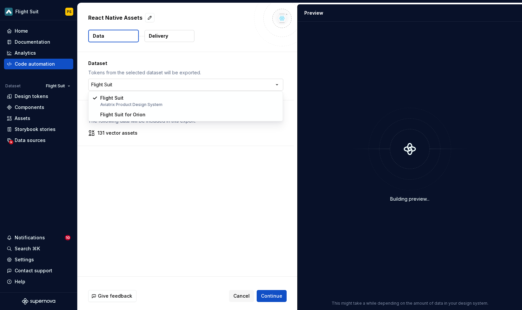
click at [141, 80] on html "**********" at bounding box center [261, 155] width 522 height 310
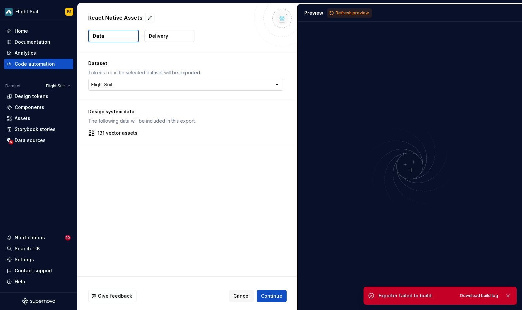
click at [136, 87] on html "**********" at bounding box center [261, 155] width 522 height 310
click at [116, 134] on p "131 vector assets" at bounding box center [118, 133] width 40 height 7
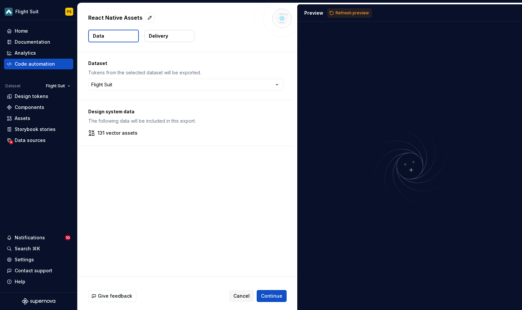
click at [168, 32] on button "Delivery" at bounding box center [169, 36] width 50 height 12
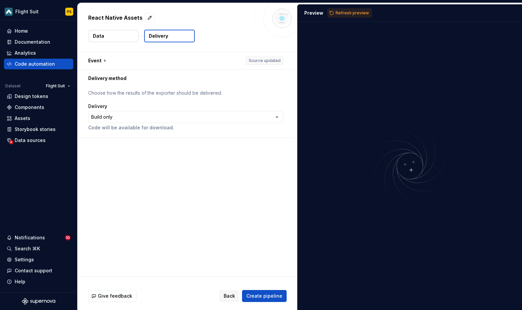
click at [165, 37] on p "Delivery" at bounding box center [158, 36] width 19 height 7
click at [109, 57] on button "button" at bounding box center [186, 60] width 216 height 17
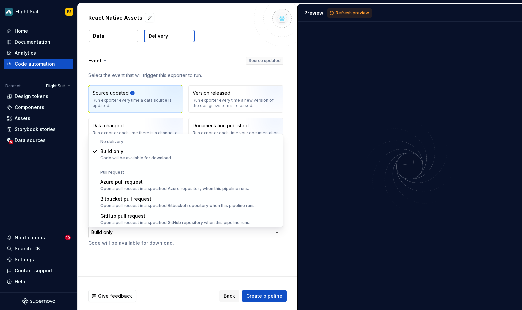
click at [150, 232] on html "**********" at bounding box center [261, 155] width 522 height 310
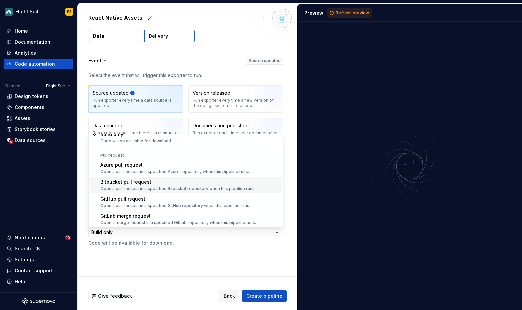
scroll to position [19, 0]
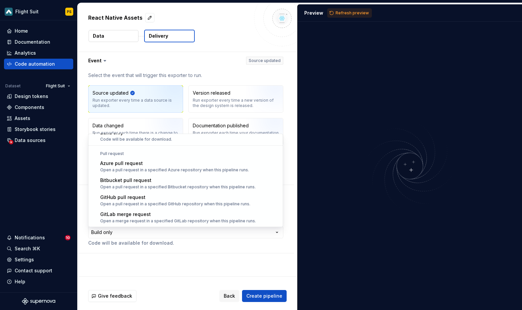
click at [146, 274] on html "**********" at bounding box center [261, 155] width 522 height 310
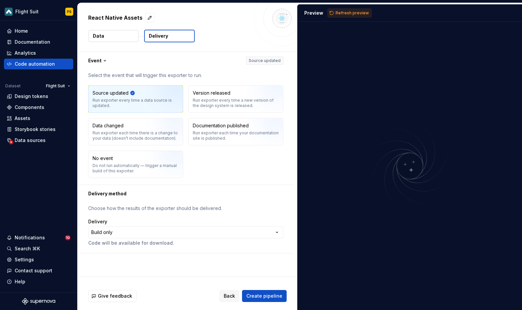
click at [406, 94] on div at bounding box center [410, 166] width 224 height 288
click at [134, 102] on div "Run exporter every time a data source is updated." at bounding box center [136, 103] width 86 height 11
click at [127, 35] on button "Data" at bounding box center [114, 36] width 50 height 12
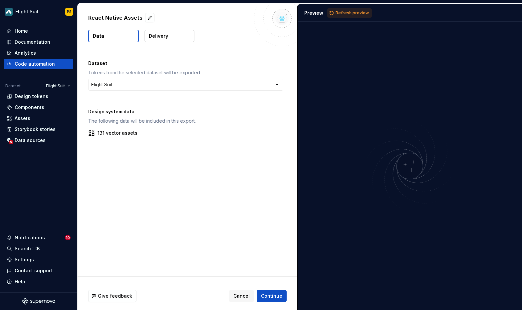
click at [150, 117] on div "Design system data The following data will be included in this export." at bounding box center [185, 116] width 195 height 16
click at [268, 298] on button "Continue" at bounding box center [272, 296] width 30 height 12
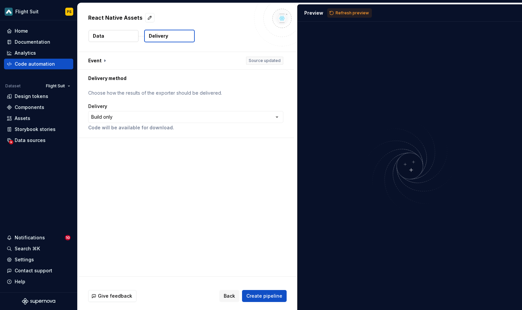
click at [213, 110] on div "**********" at bounding box center [185, 117] width 195 height 28
click at [99, 55] on button "button" at bounding box center [186, 60] width 216 height 17
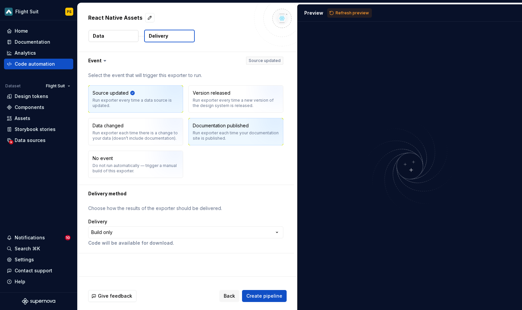
click at [214, 133] on div "Run exporter each time your documentation site is published." at bounding box center [236, 135] width 86 height 11
click at [158, 89] on img "button" at bounding box center [166, 101] width 43 height 45
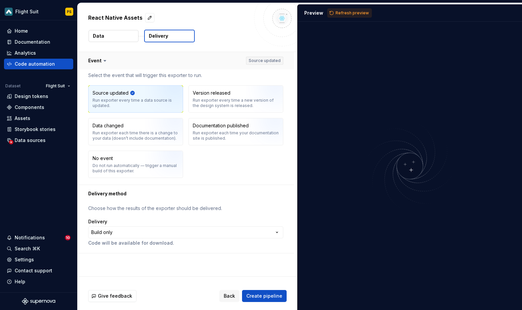
click at [222, 57] on button "button" at bounding box center [186, 60] width 216 height 17
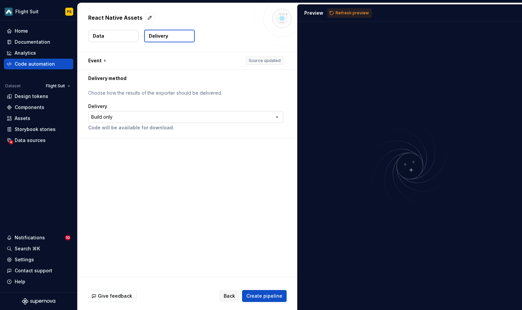
click at [164, 116] on html "**********" at bounding box center [261, 155] width 522 height 310
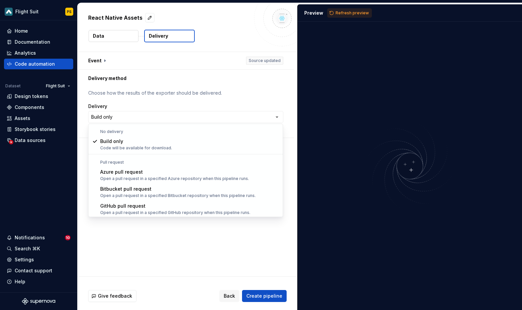
click at [137, 128] on div "No delivery Build only Code will be available for download." at bounding box center [185, 141] width 195 height 27
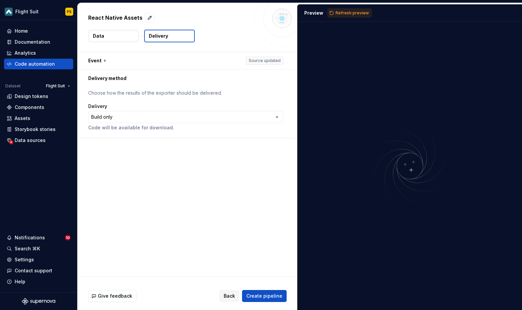
click at [133, 256] on html "**********" at bounding box center [261, 155] width 522 height 310
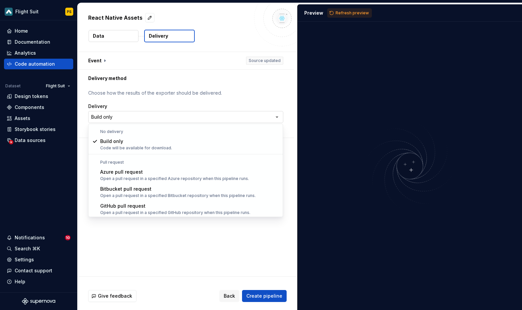
click at [195, 112] on html "**********" at bounding box center [261, 155] width 522 height 310
click at [255, 119] on html "**********" at bounding box center [261, 155] width 522 height 310
select select "*********"
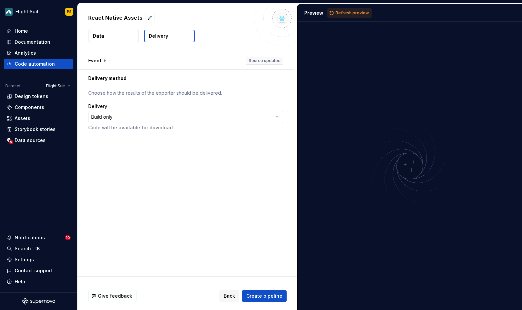
click at [104, 41] on button "Data" at bounding box center [114, 36] width 50 height 12
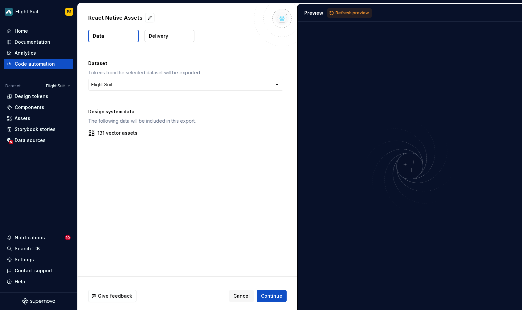
click at [132, 131] on p "131 vector assets" at bounding box center [118, 133] width 40 height 7
click at [100, 137] on div "Design system data The following data will be included in this export. 131 vect…" at bounding box center [186, 122] width 216 height 45
click at [196, 192] on div "**********" at bounding box center [188, 164] width 220 height 224
click at [284, 296] on button "Continue" at bounding box center [272, 296] width 30 height 12
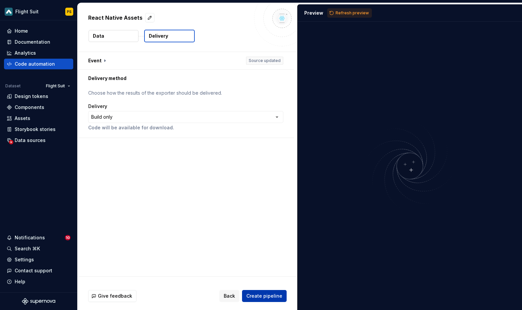
click at [258, 296] on span "Create pipeline" at bounding box center [264, 295] width 36 height 7
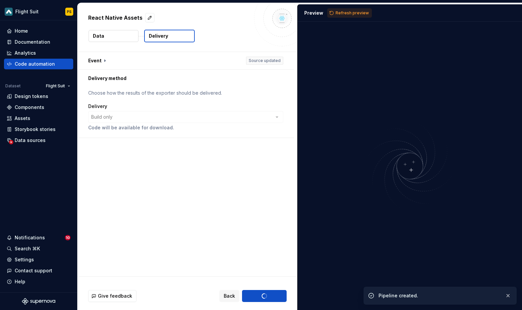
click at [384, 297] on div "Pipeline created." at bounding box center [439, 295] width 121 height 7
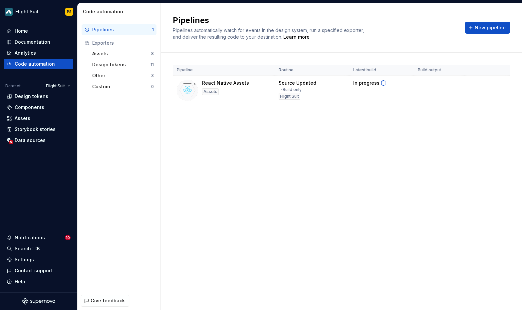
click at [321, 167] on div "Pipelines Pipelines automatically watch for events in the design system, run a …" at bounding box center [341, 156] width 361 height 307
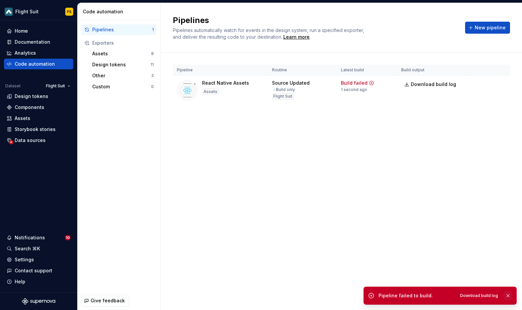
click at [508, 295] on button "button" at bounding box center [508, 295] width 9 height 9
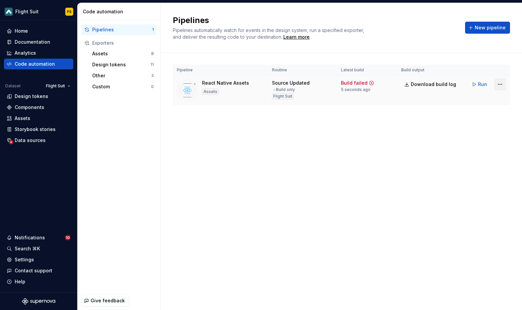
click at [501, 83] on html "Flight Suit PS Home Documentation Analytics Code automation Dataset Flight Suit…" at bounding box center [261, 155] width 522 height 310
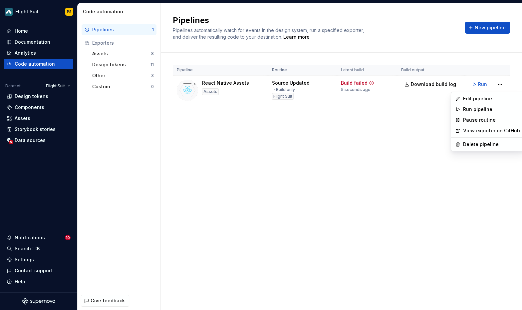
click at [324, 145] on html "Flight Suit PS Home Documentation Analytics Code automation Dataset Flight Suit…" at bounding box center [261, 155] width 522 height 310
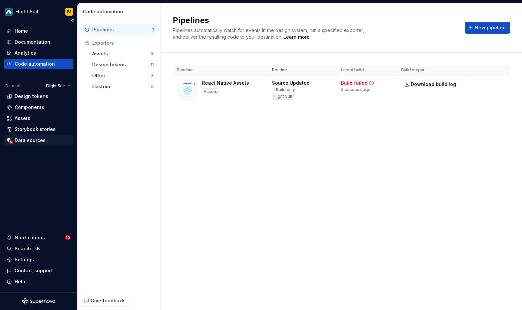
click at [31, 139] on div "Data sources" at bounding box center [30, 140] width 31 height 7
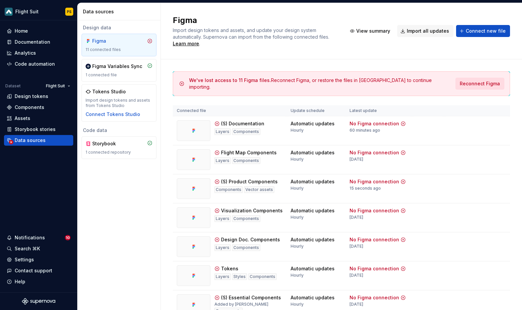
click at [470, 83] on span "Reconnect Figma" at bounding box center [480, 83] width 40 height 7
click at [483, 84] on span "Reconnect Figma" at bounding box center [480, 83] width 40 height 7
